Goal: Transaction & Acquisition: Purchase product/service

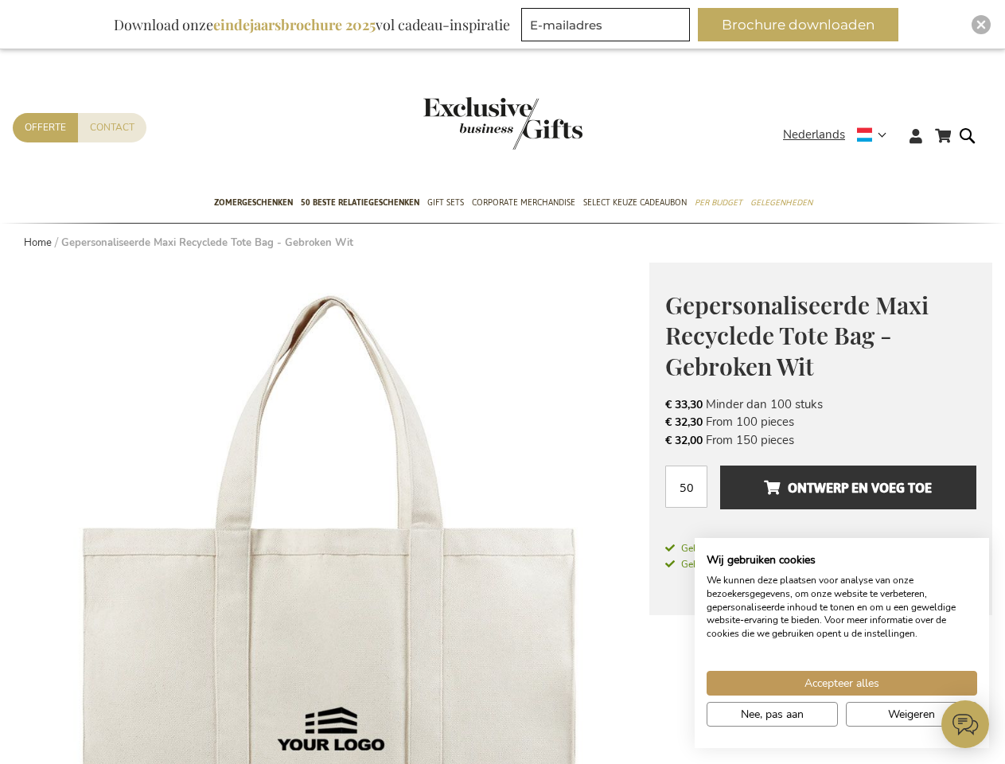
click at [840, 135] on span "Nederlands" at bounding box center [814, 135] width 62 height 18
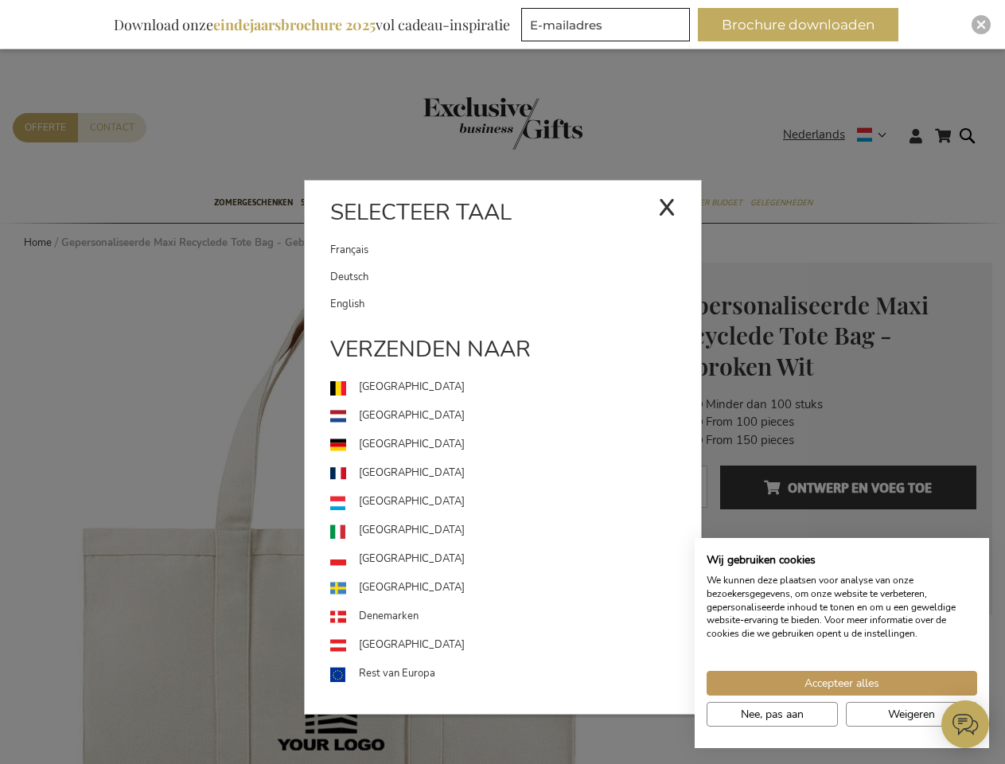
click at [331, 513] on link "[GEOGRAPHIC_DATA]" at bounding box center [515, 502] width 371 height 29
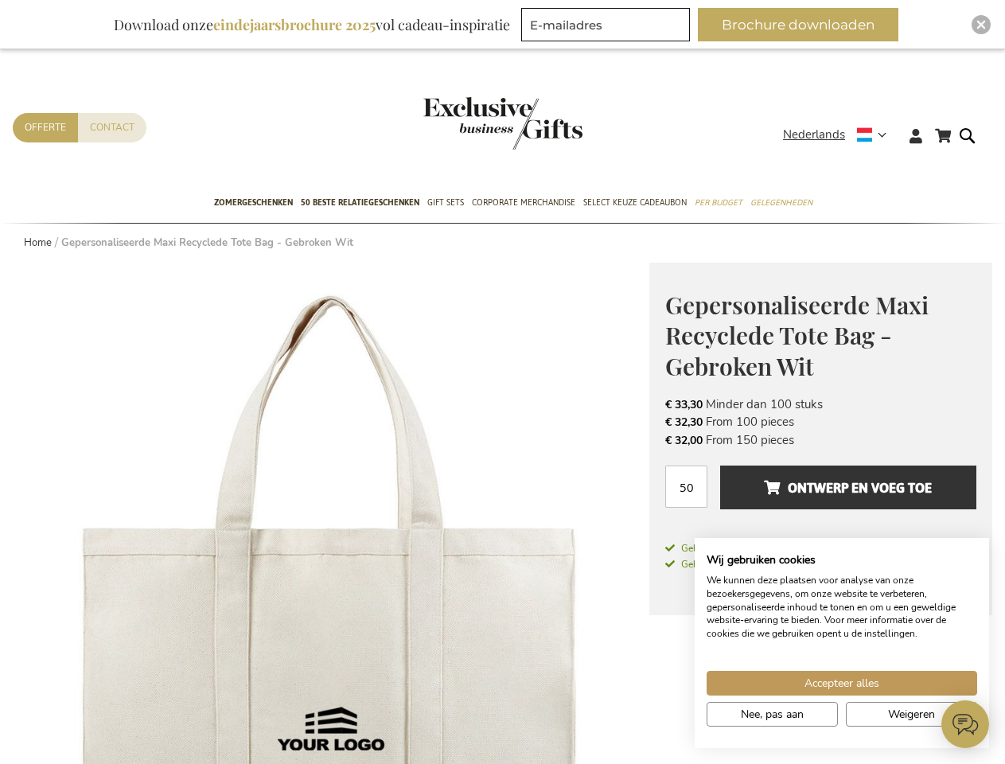
click at [821, 495] on span "Ontwerp en voeg toe" at bounding box center [848, 487] width 168 height 25
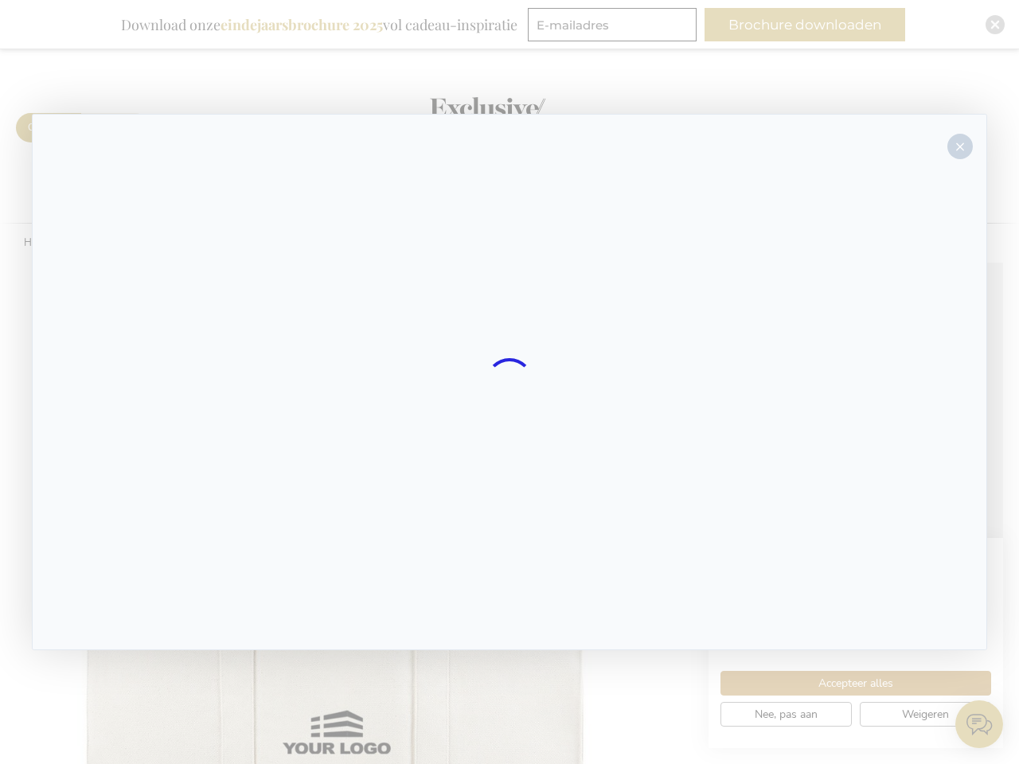
click at [849, 487] on div at bounding box center [509, 382] width 955 height 537
click at [842, 683] on div at bounding box center [509, 382] width 1019 height 764
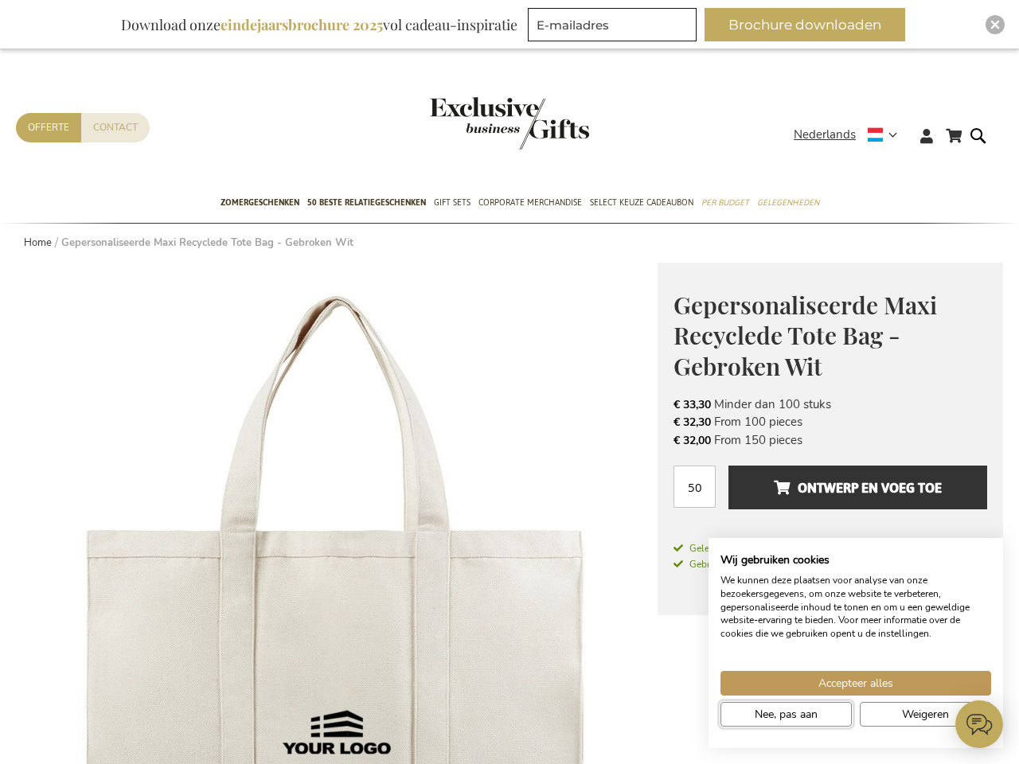
click at [772, 714] on span "Nee, pas aan" at bounding box center [786, 714] width 63 height 17
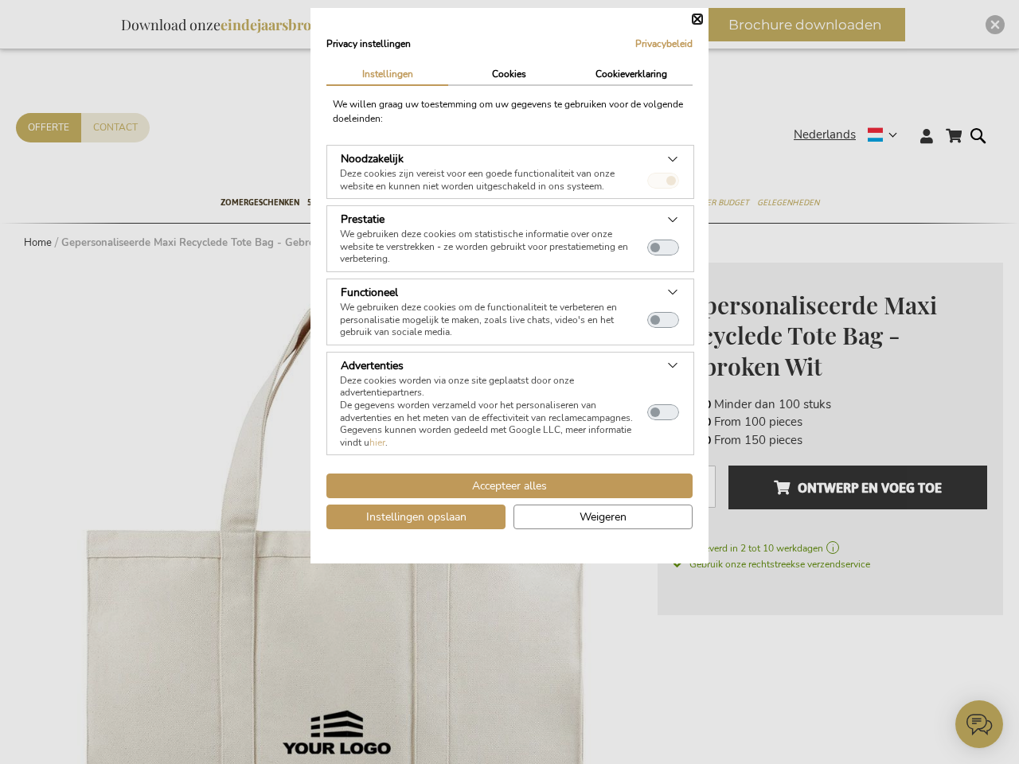
click at [708, 564] on dialog "Privacy instellingen Privacybeleid | Instellingen Cookies Cookieverklaring We w…" at bounding box center [509, 286] width 398 height 556
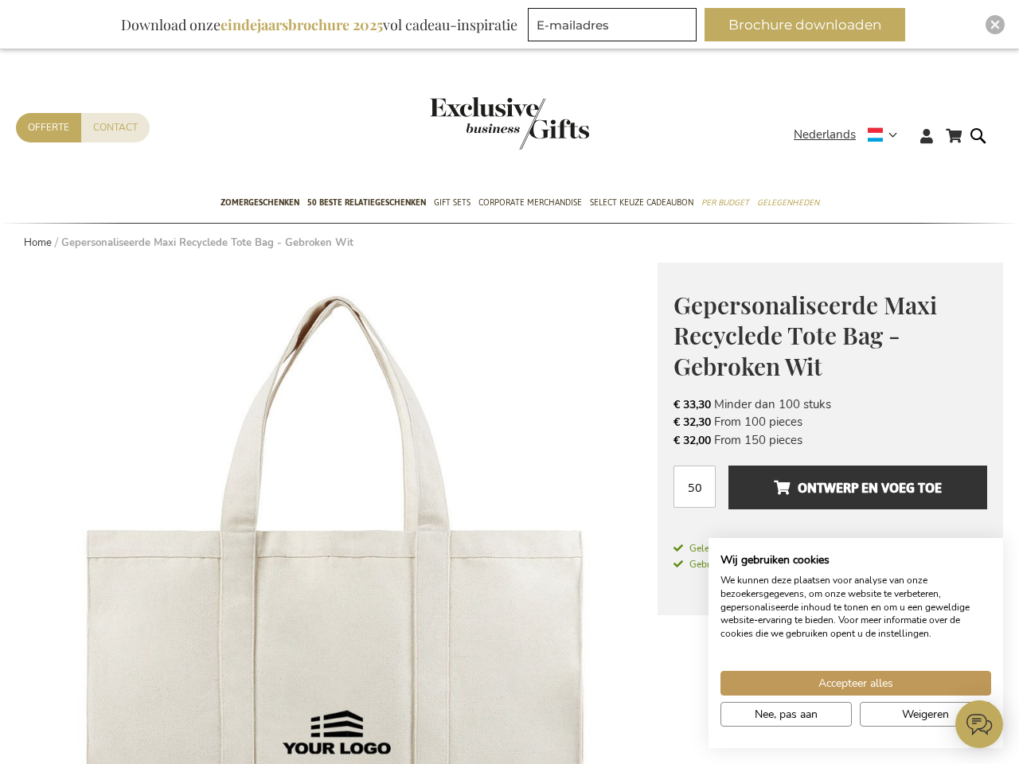
click at [805, 25] on button "Brochure downloaden" at bounding box center [804, 24] width 201 height 33
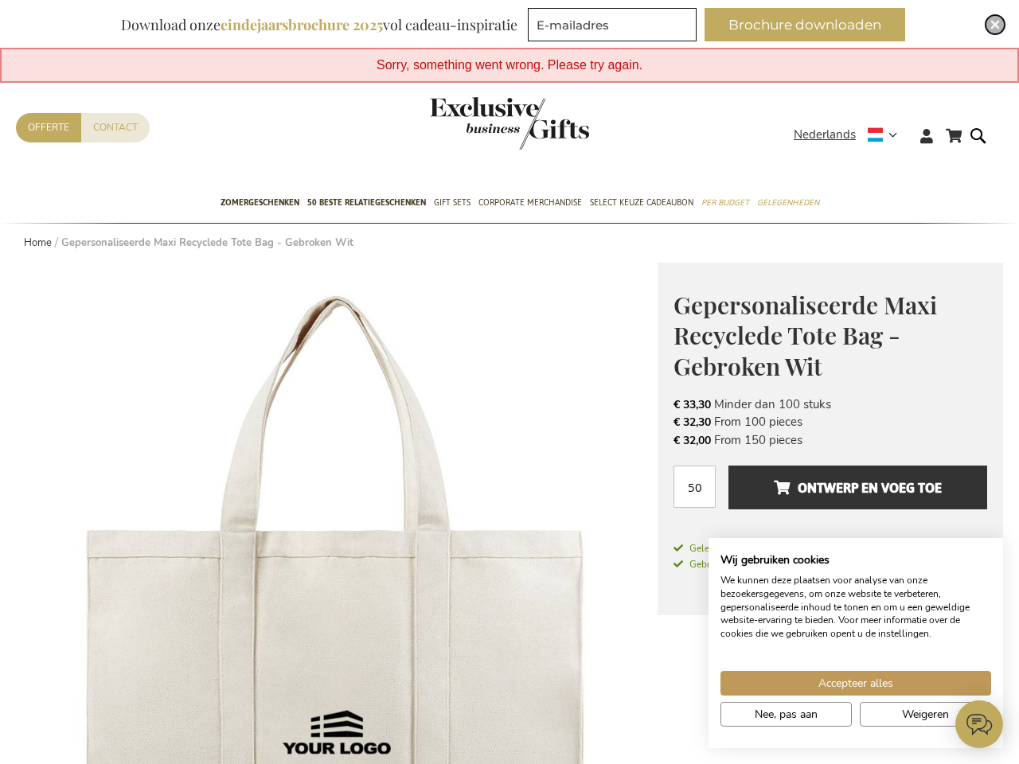
click at [990, 25] on img "Close" at bounding box center [995, 25] width 10 height 10
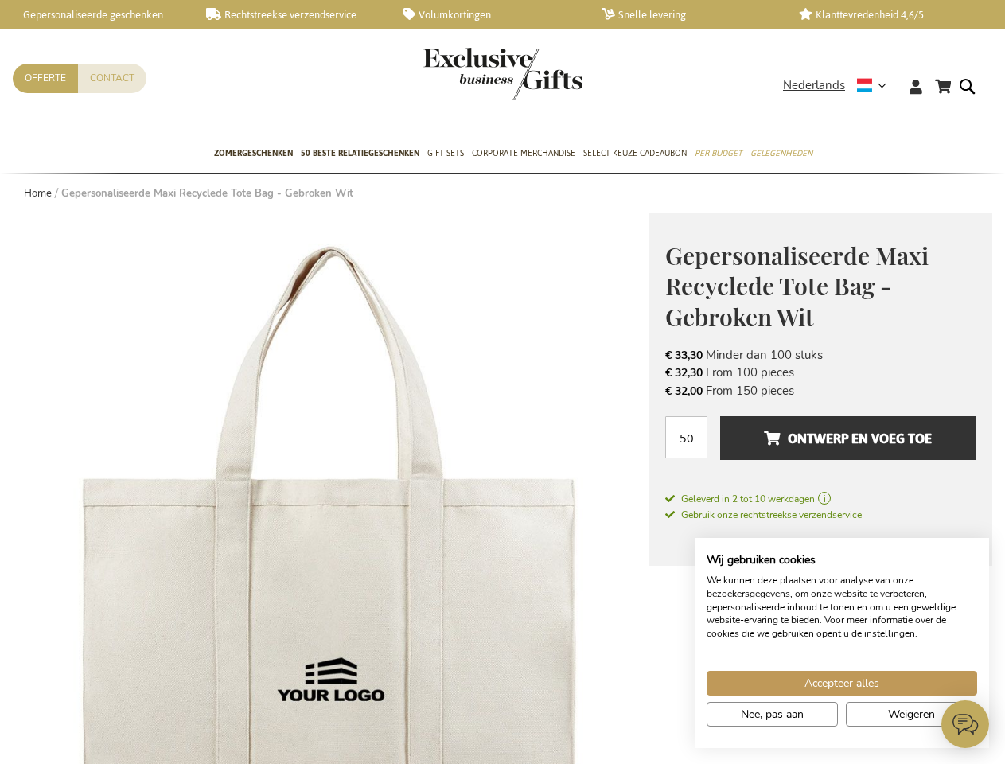
click at [966, 724] on icon at bounding box center [966, 724] width 48 height 48
